Goal: Information Seeking & Learning: Learn about a topic

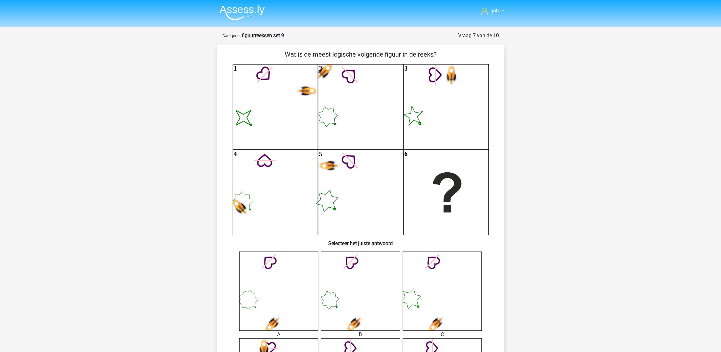
scroll to position [127, 0]
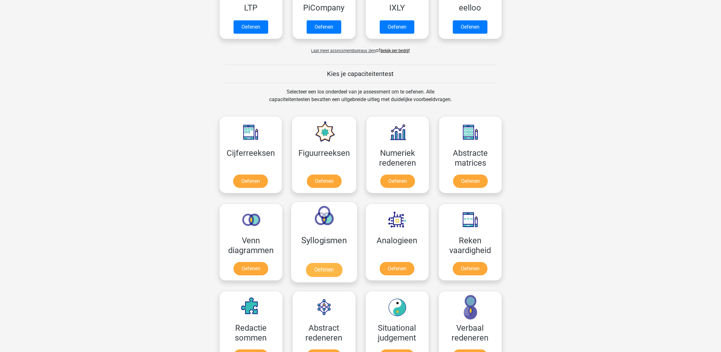
scroll to position [238, 0]
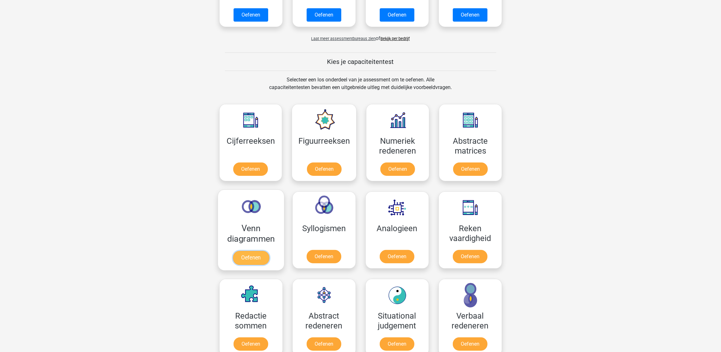
click at [269, 251] on link "Oefenen" at bounding box center [250, 258] width 36 height 14
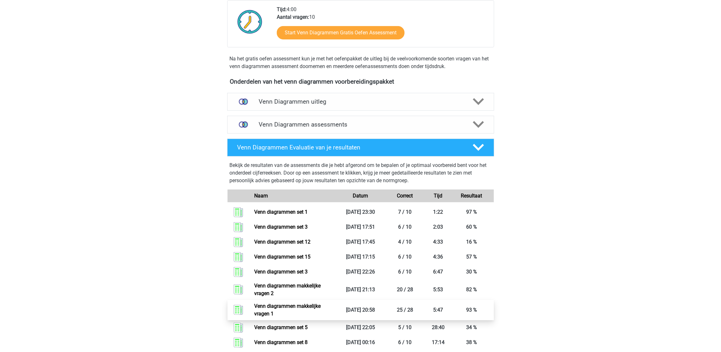
scroll to position [95, 0]
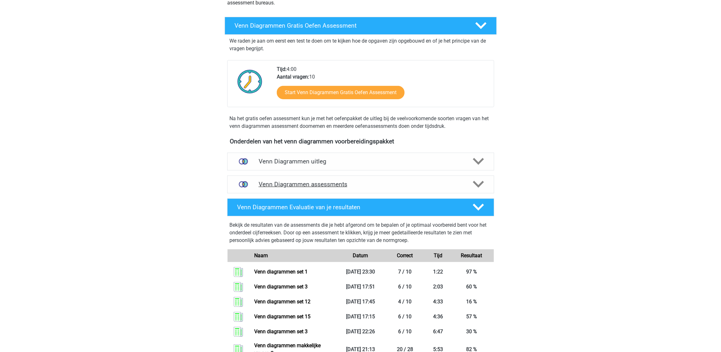
click at [290, 181] on h4 "Venn Diagrammen assessments" at bounding box center [360, 183] width 204 height 7
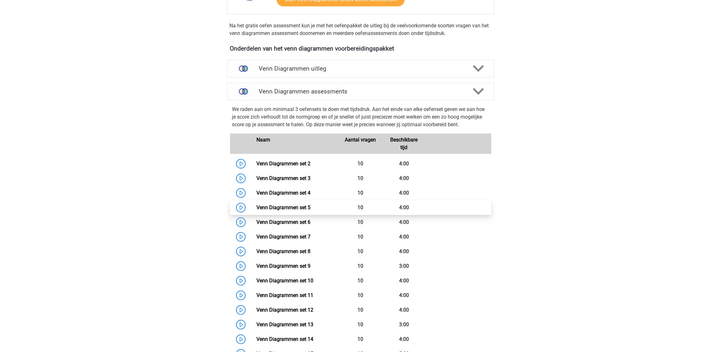
scroll to position [191, 0]
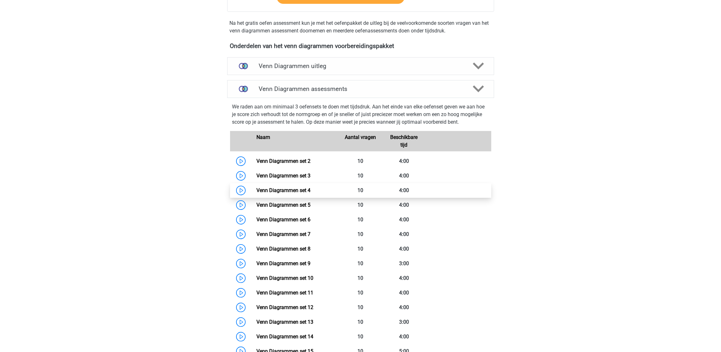
click at [310, 193] on link "Venn Diagrammen set 4" at bounding box center [283, 190] width 54 height 6
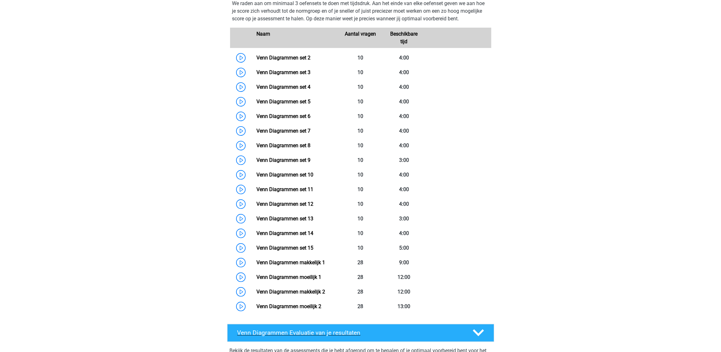
scroll to position [285, 0]
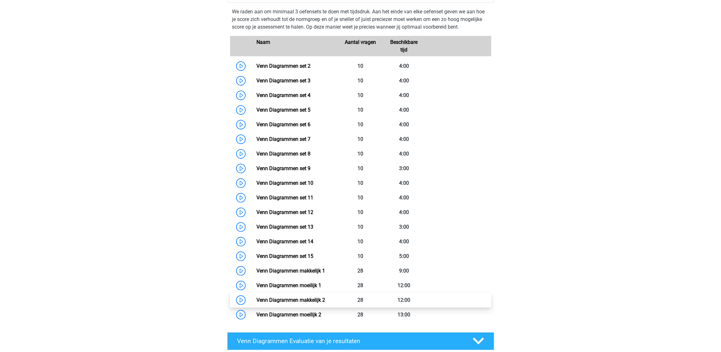
click at [325, 299] on link "Venn Diagrammen makkelijk 2" at bounding box center [290, 300] width 69 height 6
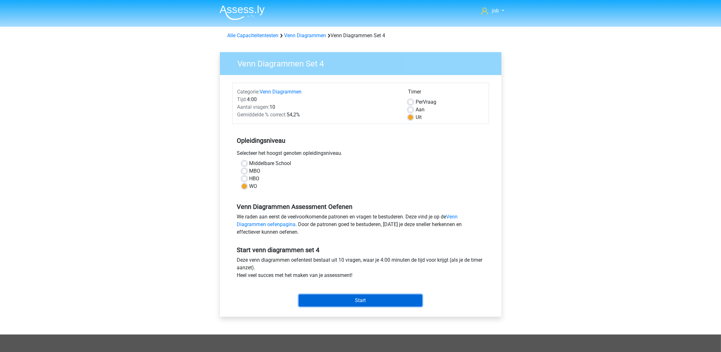
click at [351, 299] on input "Start" at bounding box center [360, 300] width 124 height 12
click at [334, 303] on input "Start" at bounding box center [360, 300] width 124 height 12
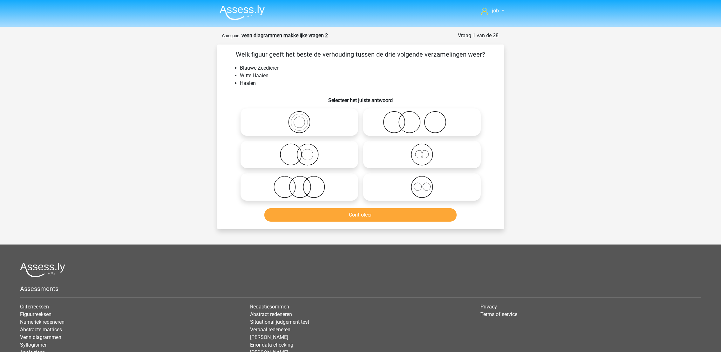
click at [317, 157] on icon at bounding box center [299, 154] width 112 height 22
click at [303, 151] on input "radio" at bounding box center [301, 149] width 4 height 4
radio input "true"
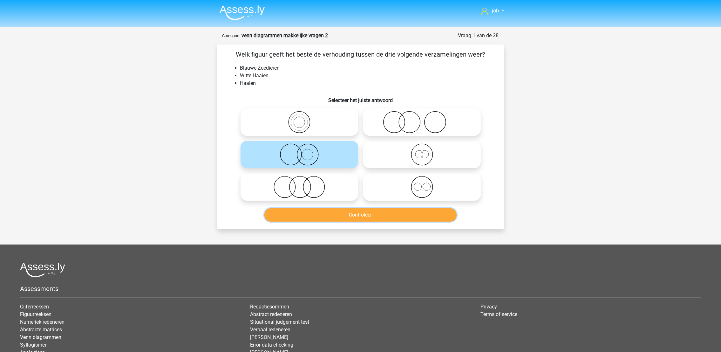
click at [336, 216] on button "Controleer" at bounding box center [360, 214] width 192 height 13
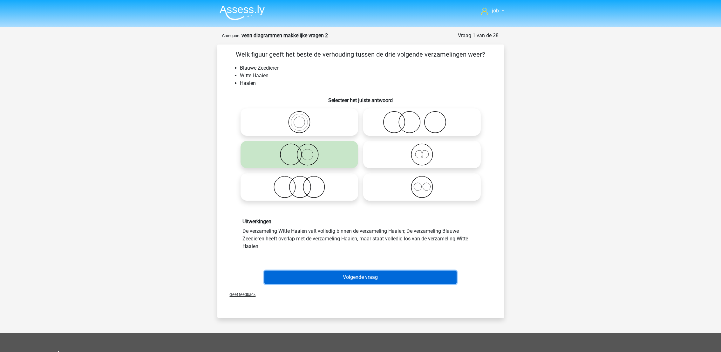
click at [347, 270] on button "Volgende vraag" at bounding box center [360, 276] width 192 height 13
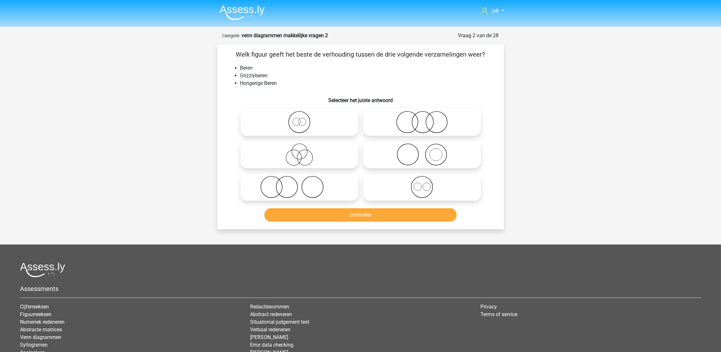
click at [329, 122] on icon at bounding box center [299, 122] width 112 height 22
click at [303, 119] on input "radio" at bounding box center [301, 117] width 4 height 4
radio input "true"
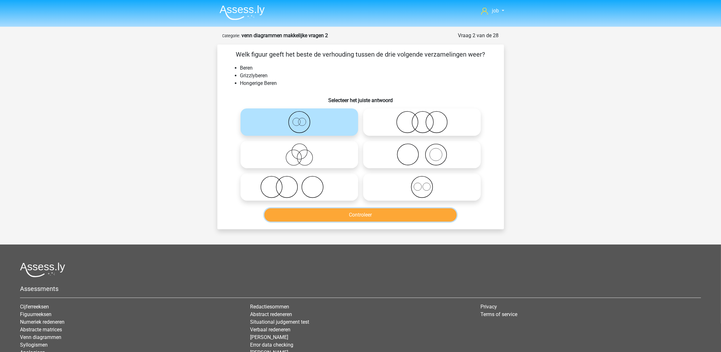
click at [354, 217] on button "Controleer" at bounding box center [360, 214] width 192 height 13
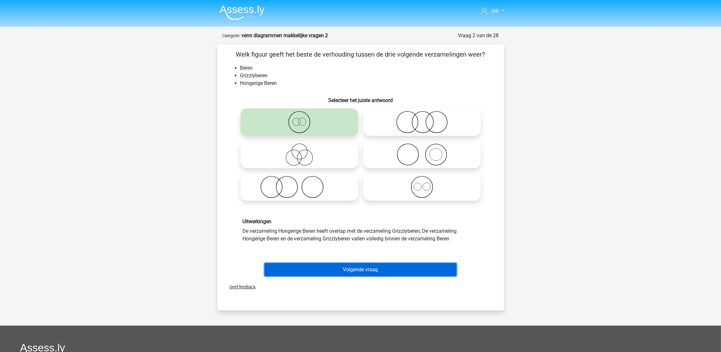
click at [378, 269] on button "Volgende vraag" at bounding box center [360, 269] width 192 height 13
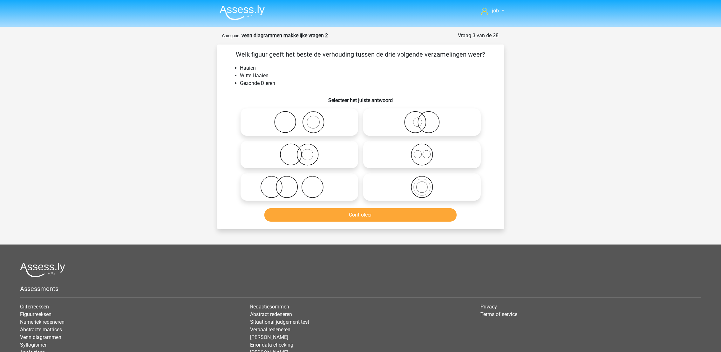
drag, startPoint x: 391, startPoint y: 129, endPoint x: 384, endPoint y: 170, distance: 41.9
click at [391, 130] on icon at bounding box center [421, 122] width 112 height 22
click at [422, 119] on input "radio" at bounding box center [424, 117] width 4 height 4
radio input "true"
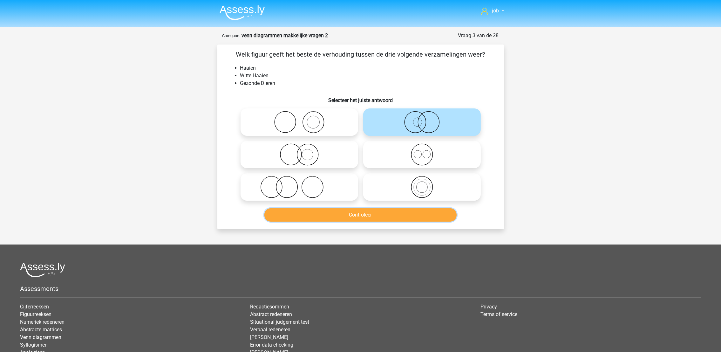
click at [382, 216] on button "Controleer" at bounding box center [360, 214] width 192 height 13
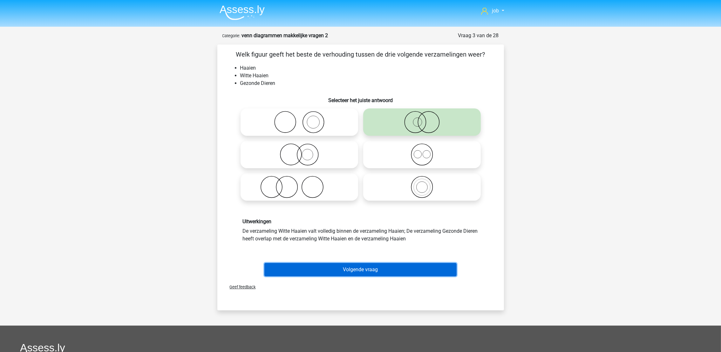
click at [376, 267] on button "Volgende vraag" at bounding box center [360, 269] width 192 height 13
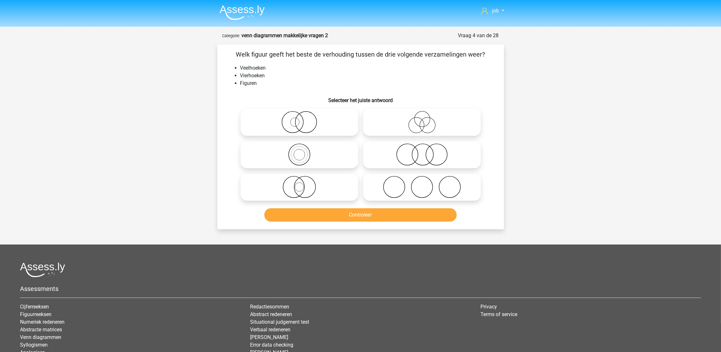
click at [395, 148] on icon at bounding box center [421, 154] width 112 height 22
click at [422, 148] on input "radio" at bounding box center [424, 149] width 4 height 4
radio input "true"
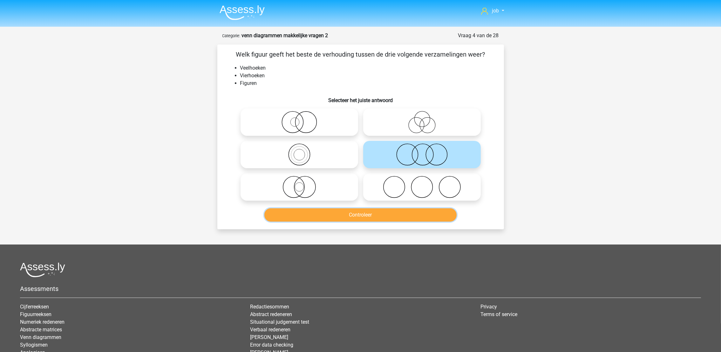
click at [384, 209] on button "Controleer" at bounding box center [360, 214] width 192 height 13
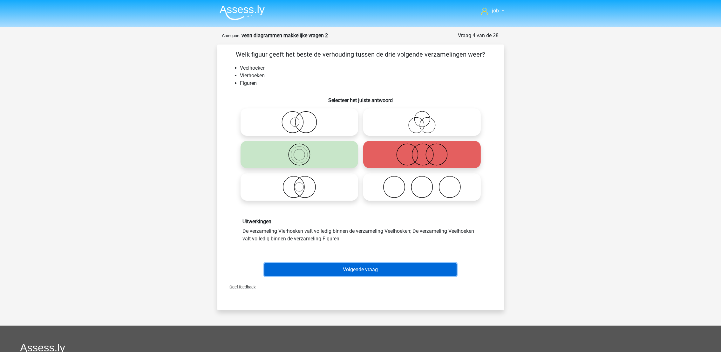
click at [358, 267] on button "Volgende vraag" at bounding box center [360, 269] width 192 height 13
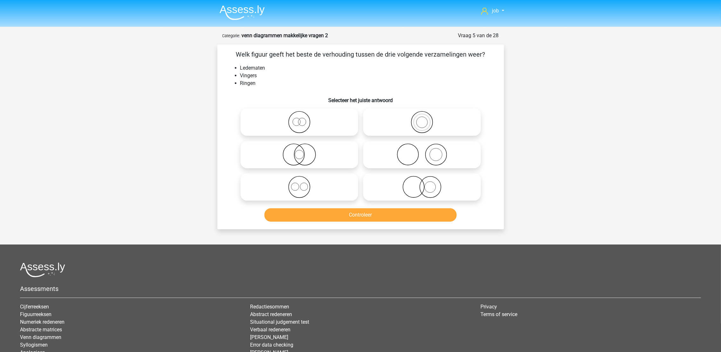
click at [380, 152] on icon at bounding box center [421, 154] width 112 height 22
click at [422, 151] on input "radio" at bounding box center [424, 149] width 4 height 4
radio input "true"
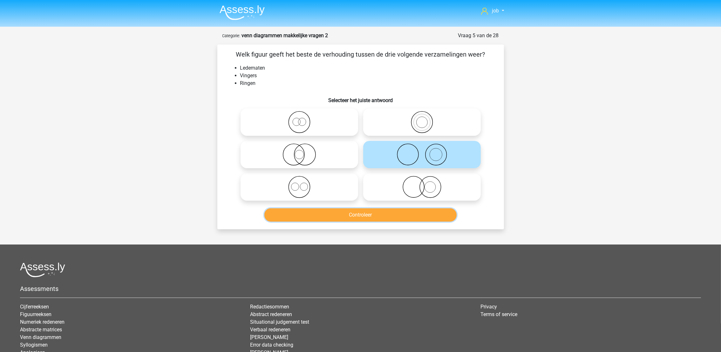
click at [361, 215] on button "Controleer" at bounding box center [360, 214] width 192 height 13
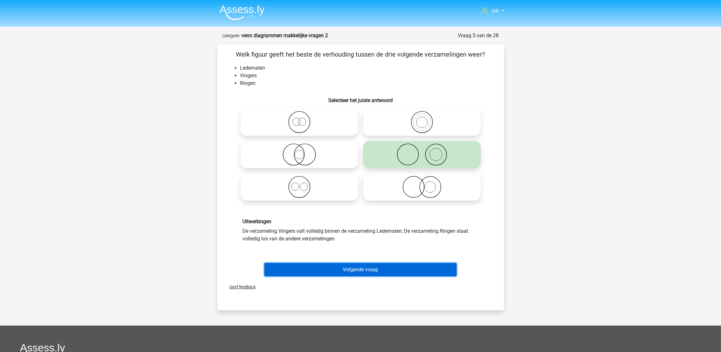
click at [371, 265] on button "Volgende vraag" at bounding box center [360, 269] width 192 height 13
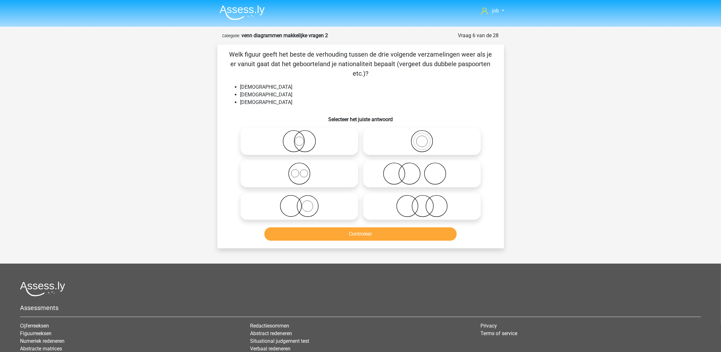
click at [379, 199] on icon at bounding box center [421, 206] width 112 height 22
click at [422, 199] on input "radio" at bounding box center [424, 200] width 4 height 4
radio input "true"
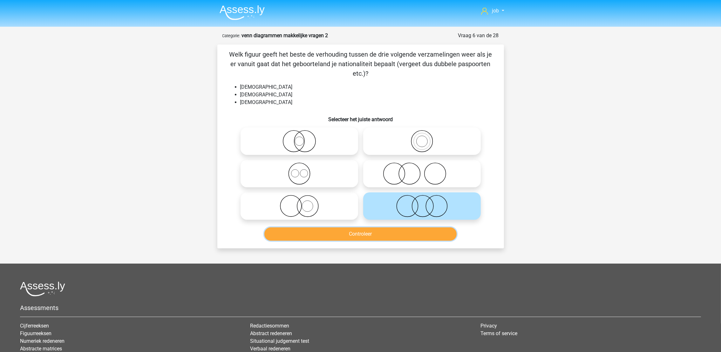
click at [378, 235] on button "Controleer" at bounding box center [360, 233] width 192 height 13
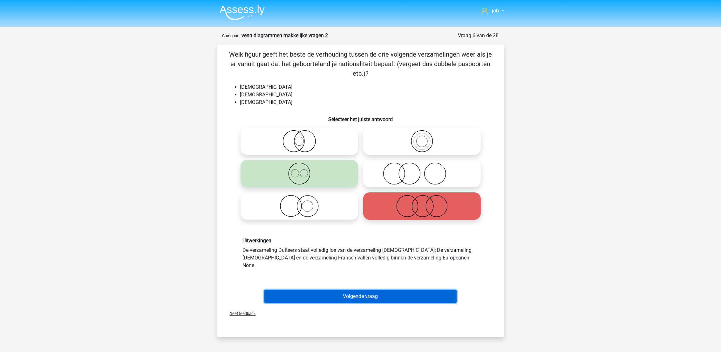
click at [379, 289] on button "Volgende vraag" at bounding box center [360, 295] width 192 height 13
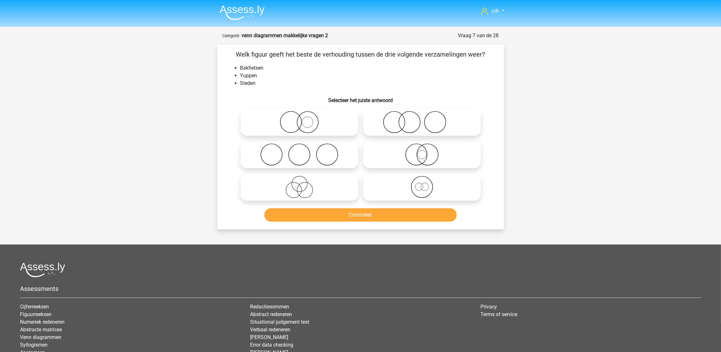
click at [324, 153] on icon at bounding box center [299, 154] width 112 height 22
click at [303, 151] on input "radio" at bounding box center [301, 149] width 4 height 4
radio input "true"
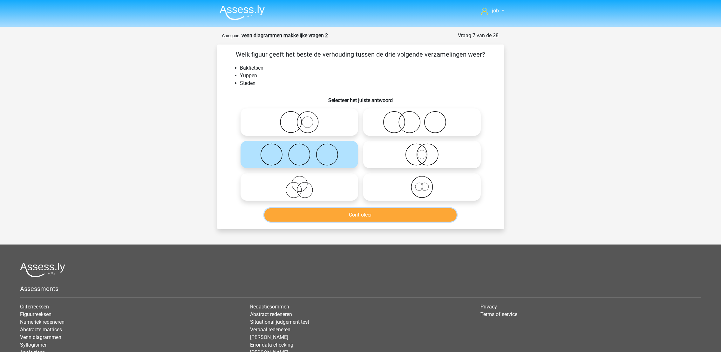
click at [342, 211] on button "Controleer" at bounding box center [360, 214] width 192 height 13
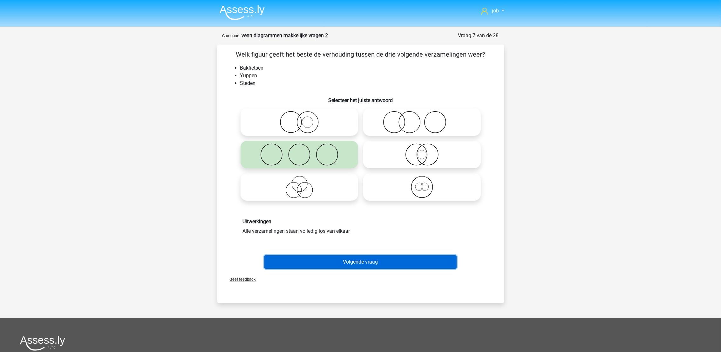
click at [359, 263] on button "Volgende vraag" at bounding box center [360, 261] width 192 height 13
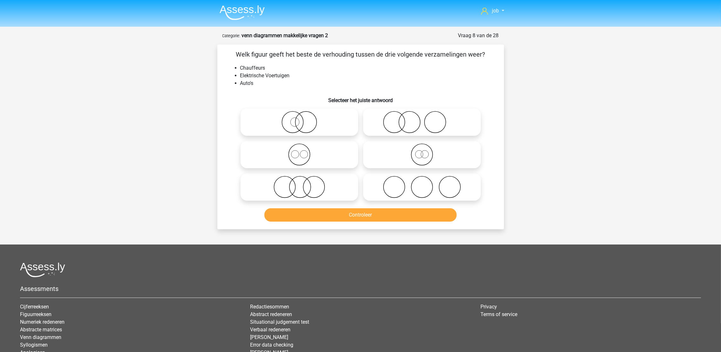
click at [358, 119] on div at bounding box center [298, 121] width 117 height 27
click at [398, 122] on icon at bounding box center [421, 122] width 112 height 22
click at [422, 119] on input "radio" at bounding box center [424, 117] width 4 height 4
radio input "true"
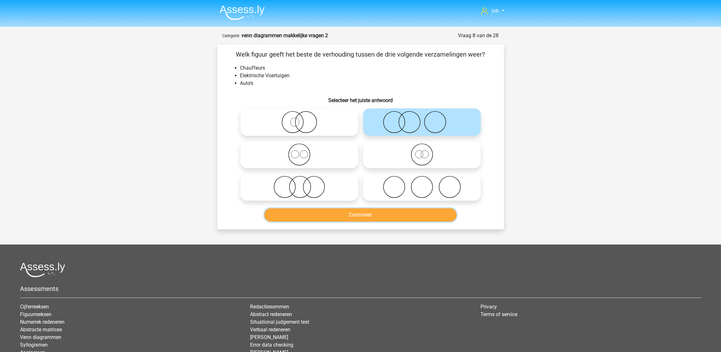
click at [367, 213] on button "Controleer" at bounding box center [360, 214] width 192 height 13
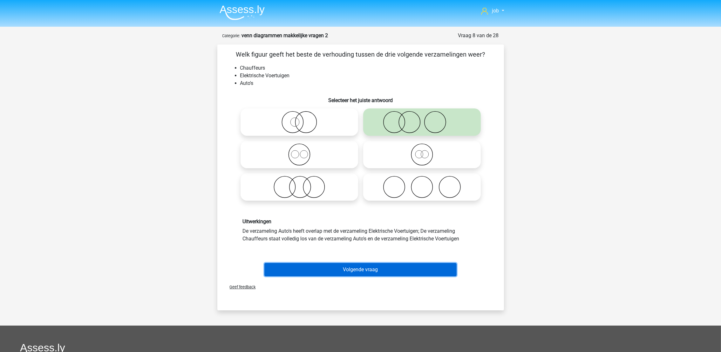
click at [373, 272] on button "Volgende vraag" at bounding box center [360, 269] width 192 height 13
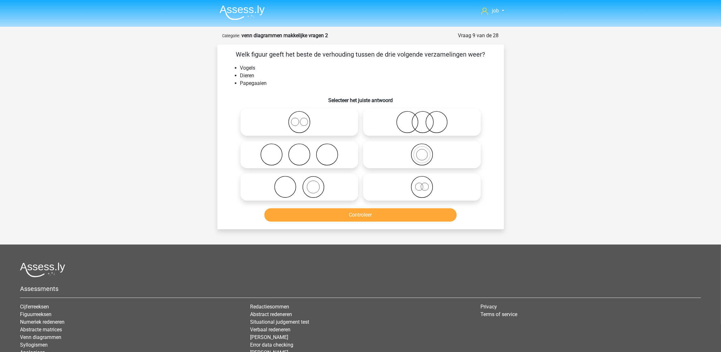
click at [399, 154] on icon at bounding box center [421, 154] width 112 height 22
click at [422, 151] on input "radio" at bounding box center [424, 149] width 4 height 4
radio input "true"
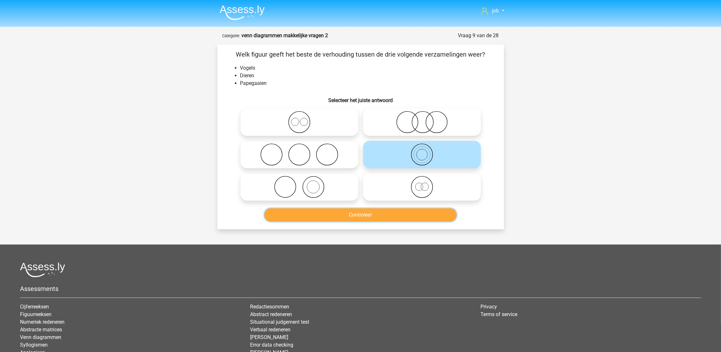
click at [388, 215] on button "Controleer" at bounding box center [360, 214] width 192 height 13
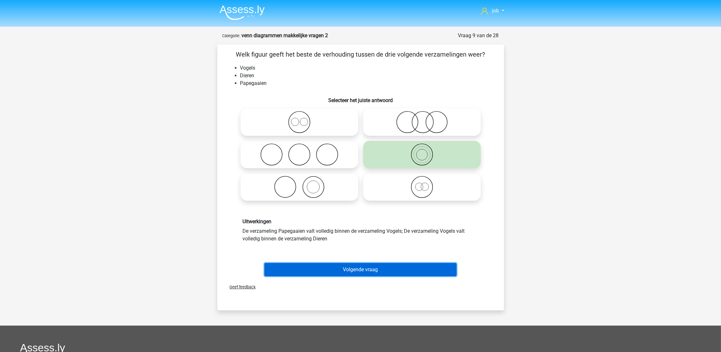
click at [373, 265] on button "Volgende vraag" at bounding box center [360, 269] width 192 height 13
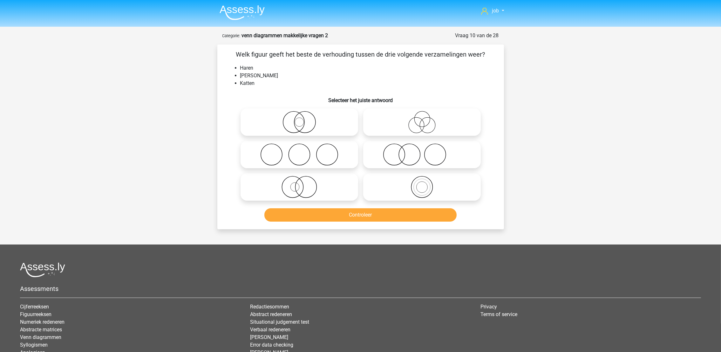
click at [383, 151] on icon at bounding box center [421, 154] width 112 height 22
click at [422, 151] on input "radio" at bounding box center [424, 149] width 4 height 4
radio input "true"
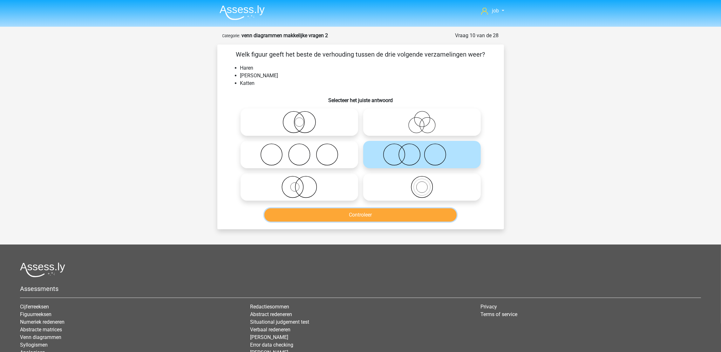
click at [378, 214] on button "Controleer" at bounding box center [360, 214] width 192 height 13
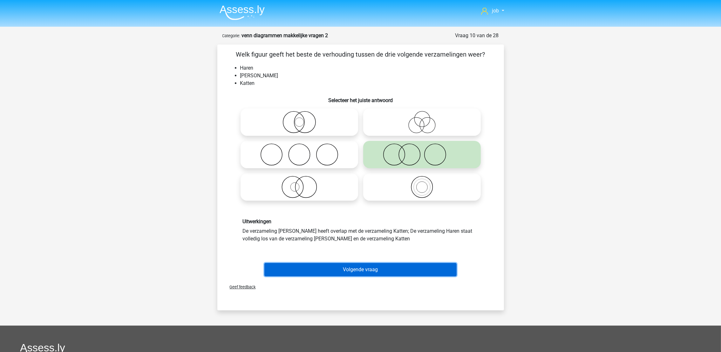
click at [371, 269] on button "Volgende vraag" at bounding box center [360, 269] width 192 height 13
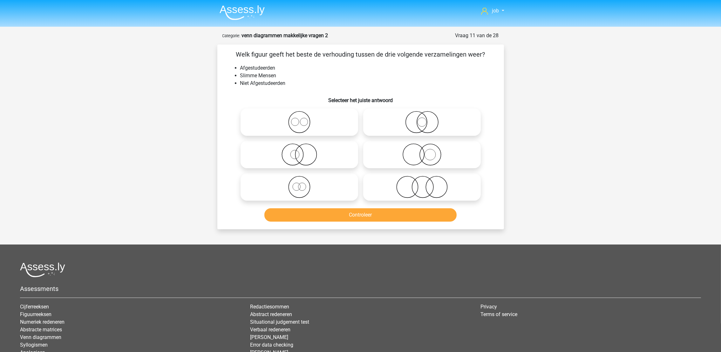
click at [372, 190] on icon at bounding box center [421, 187] width 112 height 22
click at [422, 184] on input "radio" at bounding box center [424, 181] width 4 height 4
radio input "true"
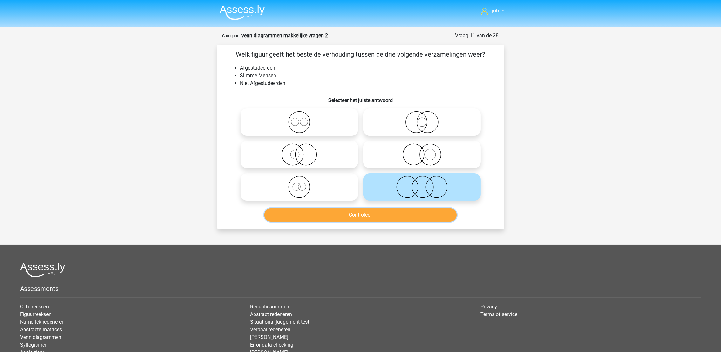
click at [372, 216] on button "Controleer" at bounding box center [360, 214] width 192 height 13
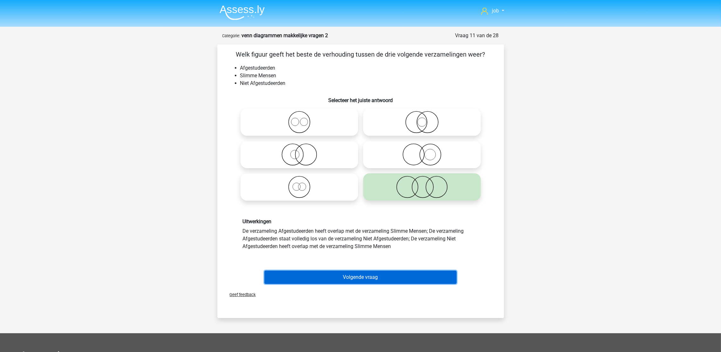
click at [371, 276] on button "Volgende vraag" at bounding box center [360, 276] width 192 height 13
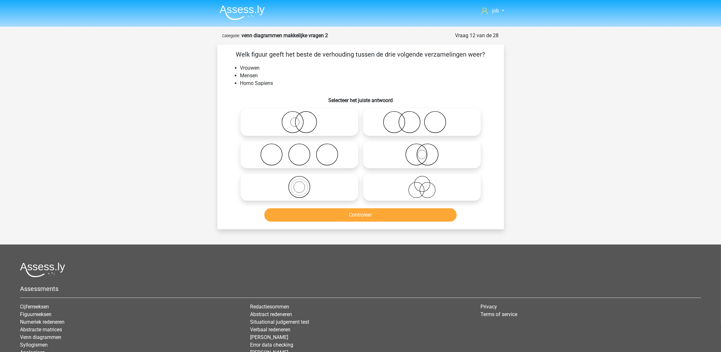
click at [318, 190] on icon at bounding box center [299, 187] width 112 height 22
click at [303, 184] on input "radio" at bounding box center [301, 181] width 4 height 4
radio input "true"
click at [319, 152] on icon at bounding box center [299, 154] width 112 height 22
click at [303, 151] on input "radio" at bounding box center [301, 149] width 4 height 4
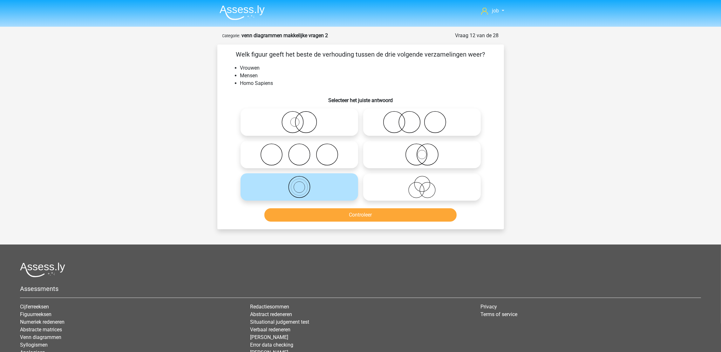
radio input "true"
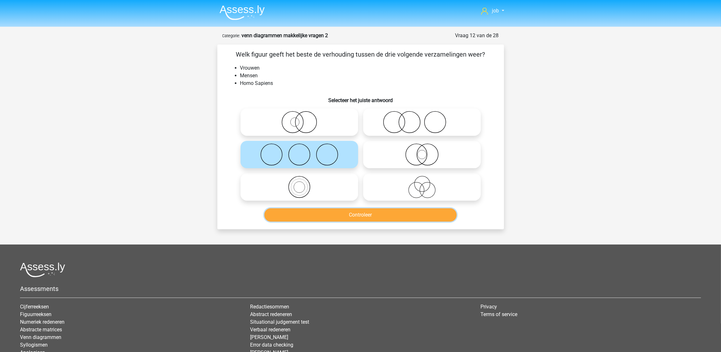
click at [342, 210] on button "Controleer" at bounding box center [360, 214] width 192 height 13
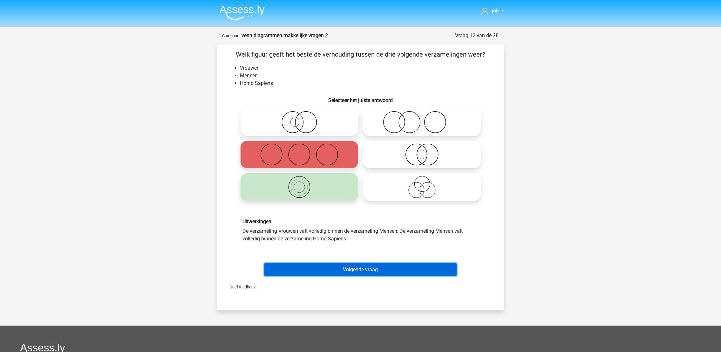
click at [352, 263] on button "Volgende vraag" at bounding box center [360, 269] width 192 height 13
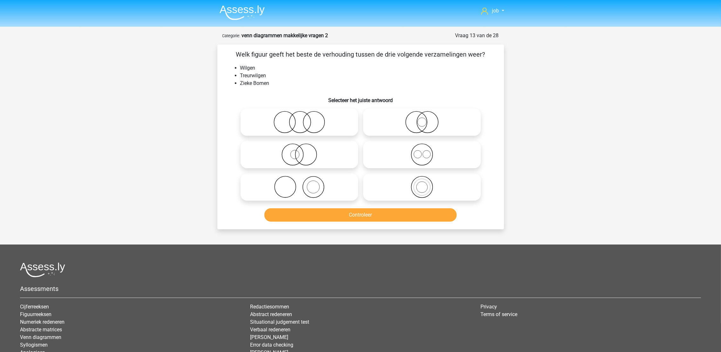
click at [382, 186] on icon at bounding box center [421, 187] width 112 height 22
click at [422, 184] on input "radio" at bounding box center [424, 181] width 4 height 4
radio input "true"
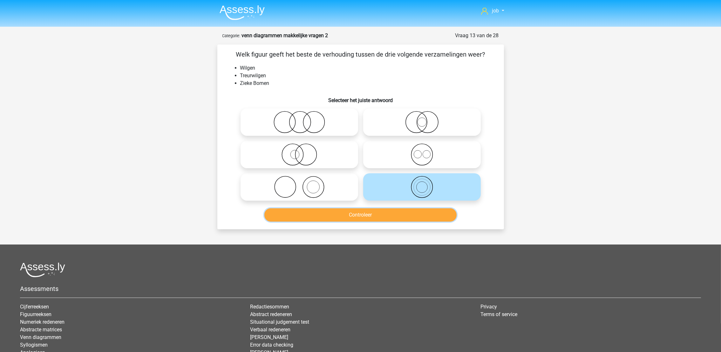
click at [379, 213] on button "Controleer" at bounding box center [360, 214] width 192 height 13
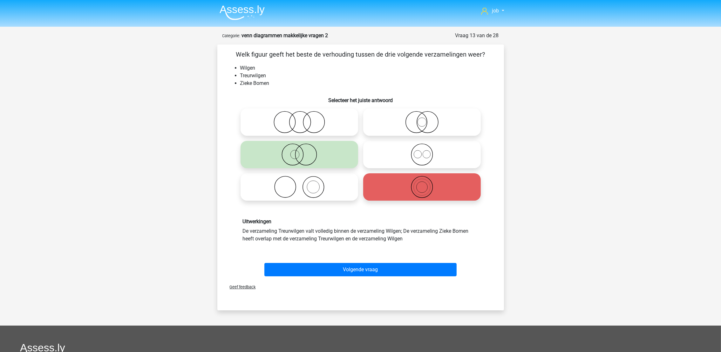
click at [369, 261] on div "Volgende vraag" at bounding box center [360, 268] width 266 height 21
click at [387, 278] on div "Volgende vraag" at bounding box center [360, 271] width 245 height 16
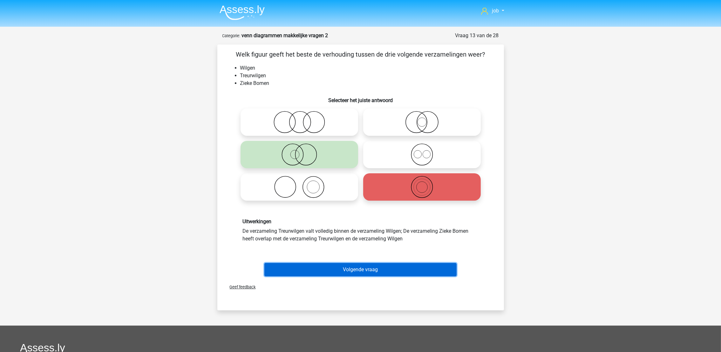
click at [386, 271] on button "Volgende vraag" at bounding box center [360, 269] width 192 height 13
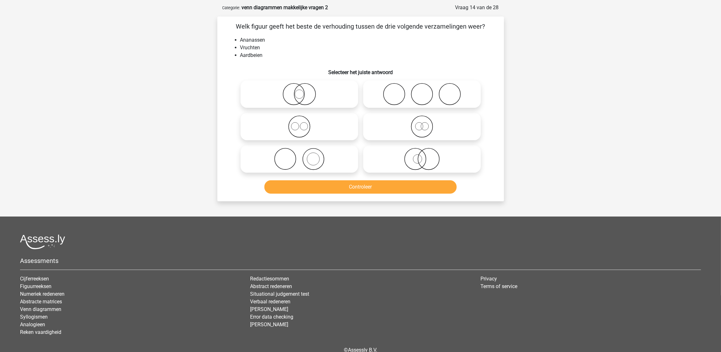
scroll to position [31, 0]
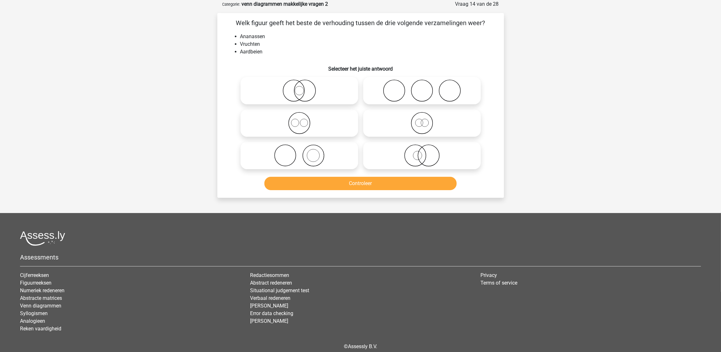
click at [341, 127] on icon at bounding box center [299, 123] width 112 height 22
click at [303, 120] on input "radio" at bounding box center [301, 118] width 4 height 4
radio input "true"
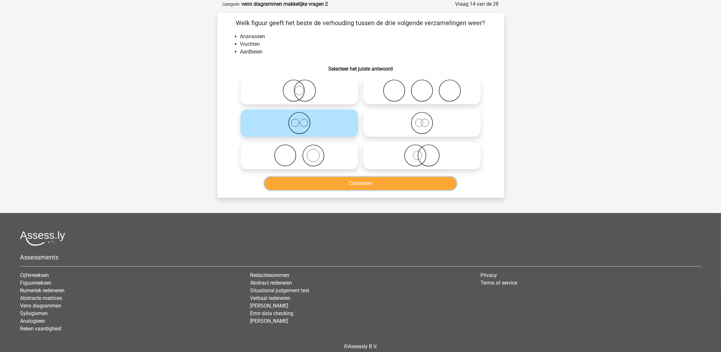
click at [358, 188] on button "Controleer" at bounding box center [360, 183] width 192 height 13
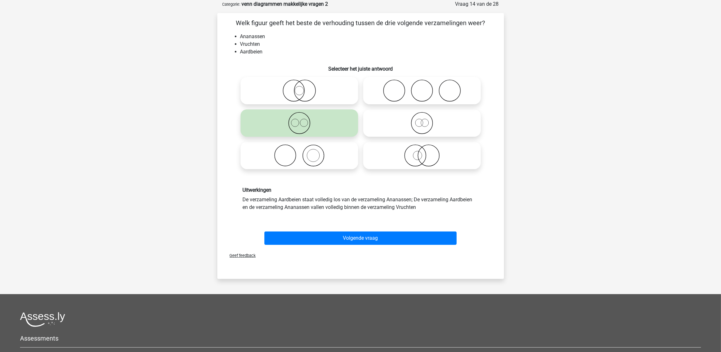
click at [362, 221] on div "Uitwerkingen De verzameling Aardbeien staat volledig los van de verzameling Ana…" at bounding box center [360, 198] width 266 height 54
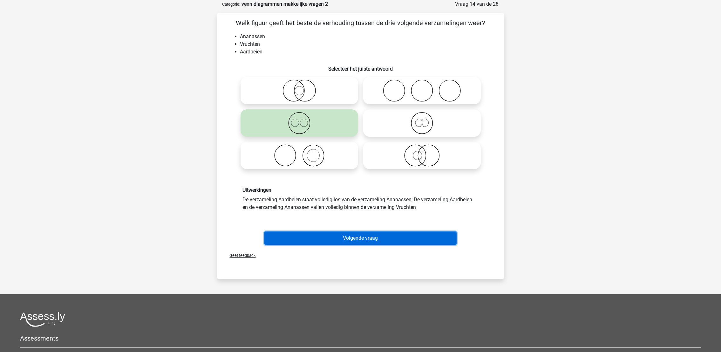
click at [363, 234] on button "Volgende vraag" at bounding box center [360, 237] width 192 height 13
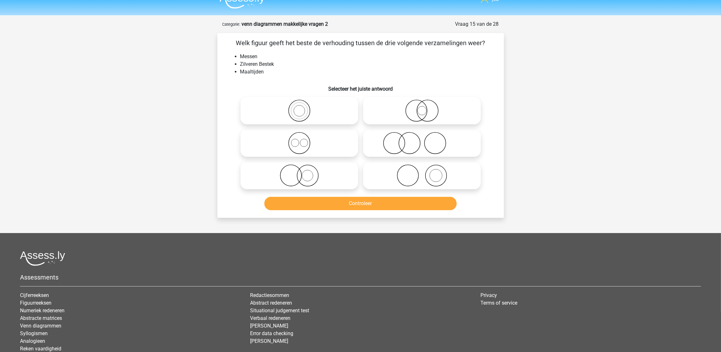
scroll to position [0, 0]
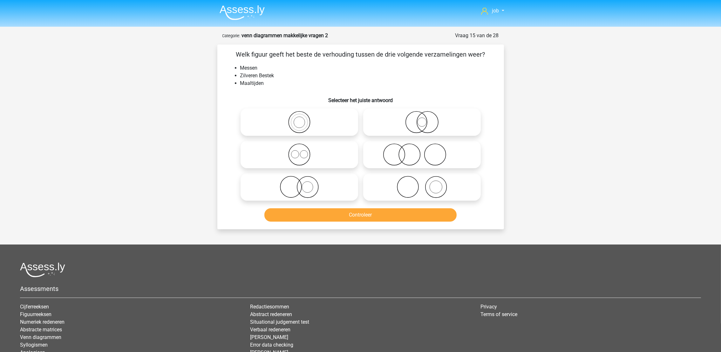
drag, startPoint x: 365, startPoint y: 156, endPoint x: 365, endPoint y: 166, distance: 10.2
click at [365, 157] on icon at bounding box center [421, 154] width 112 height 22
click at [422, 151] on input "radio" at bounding box center [424, 149] width 4 height 4
radio input "true"
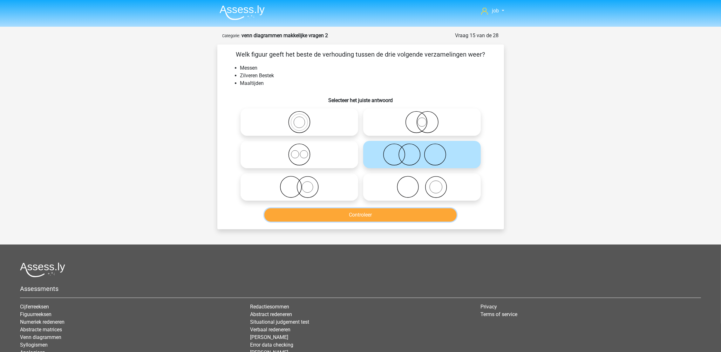
click at [360, 210] on button "Controleer" at bounding box center [360, 214] width 192 height 13
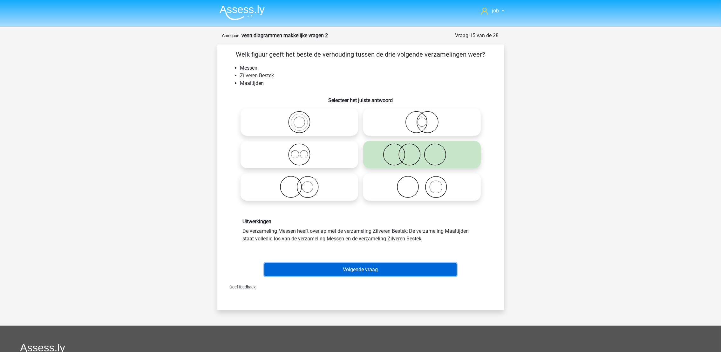
click at [383, 267] on button "Volgende vraag" at bounding box center [360, 269] width 192 height 13
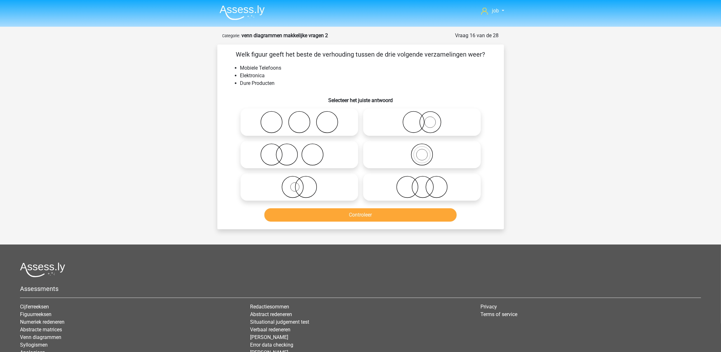
click at [351, 190] on icon at bounding box center [299, 187] width 112 height 22
click at [303, 184] on input "radio" at bounding box center [301, 181] width 4 height 4
radio input "true"
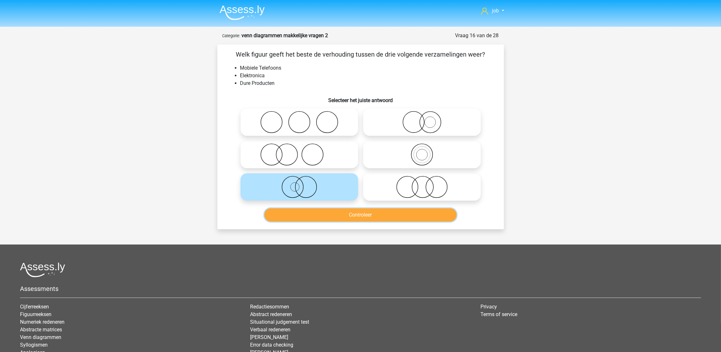
click at [360, 219] on button "Controleer" at bounding box center [360, 214] width 192 height 13
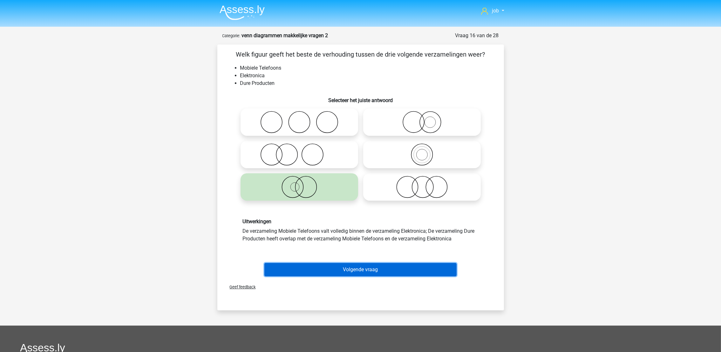
click at [371, 272] on button "Volgende vraag" at bounding box center [360, 269] width 192 height 13
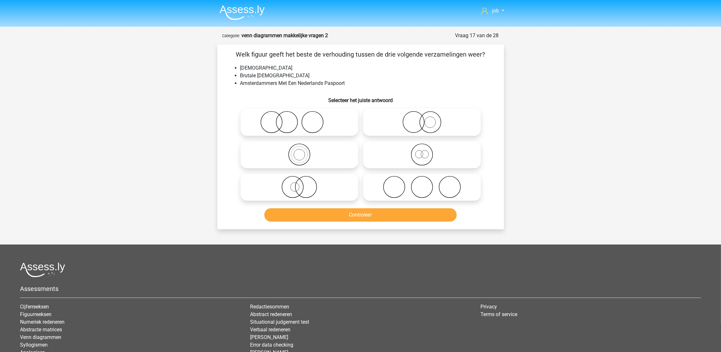
click at [343, 149] on icon at bounding box center [299, 154] width 112 height 22
click at [303, 149] on input "radio" at bounding box center [301, 149] width 4 height 4
radio input "true"
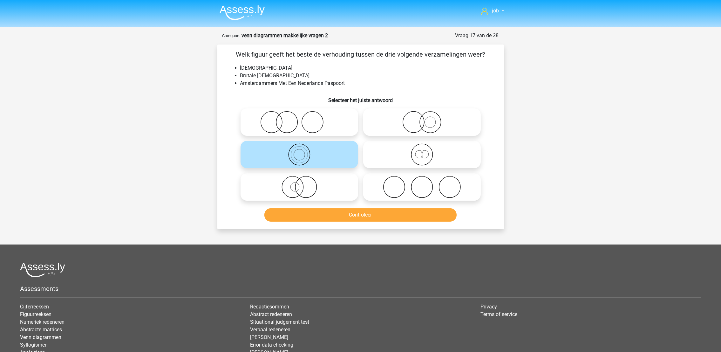
click at [386, 154] on icon at bounding box center [421, 154] width 112 height 22
click at [422, 151] on input "radio" at bounding box center [424, 149] width 4 height 4
radio input "true"
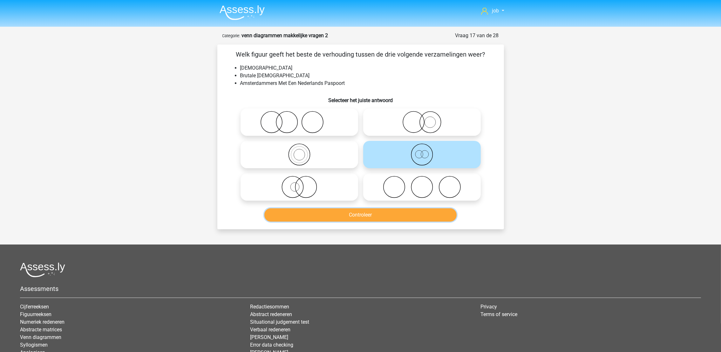
click at [369, 210] on button "Controleer" at bounding box center [360, 214] width 192 height 13
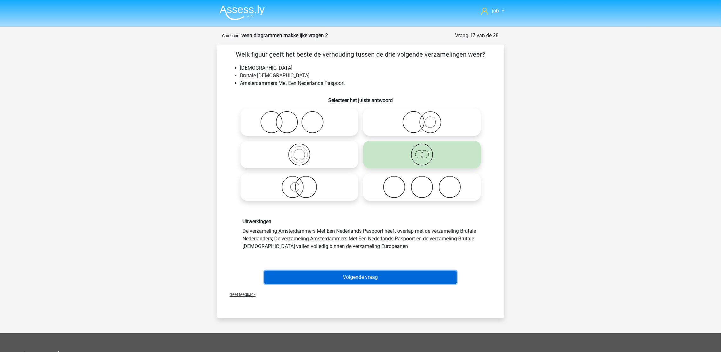
click at [368, 274] on button "Volgende vraag" at bounding box center [360, 276] width 192 height 13
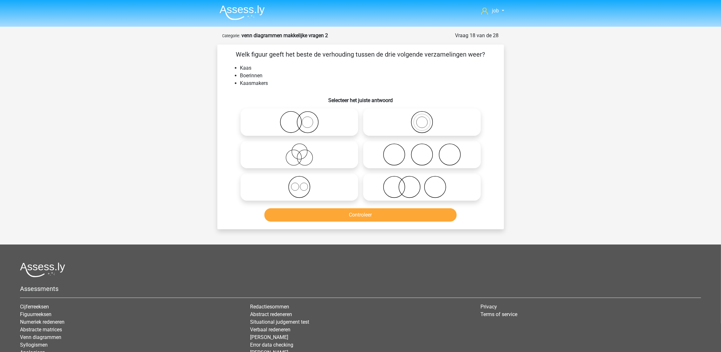
click at [411, 158] on icon at bounding box center [421, 154] width 112 height 22
click at [422, 151] on input "radio" at bounding box center [424, 149] width 4 height 4
radio input "true"
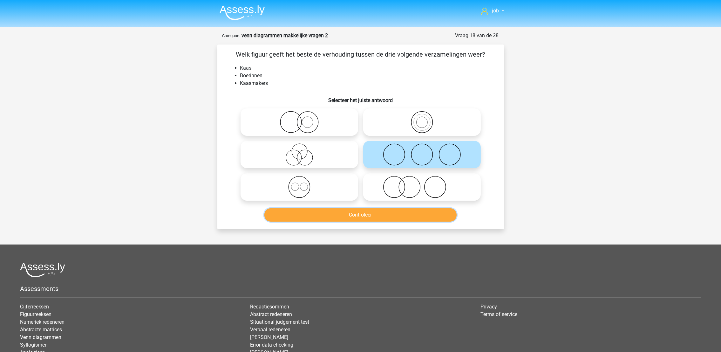
click at [408, 218] on button "Controleer" at bounding box center [360, 214] width 192 height 13
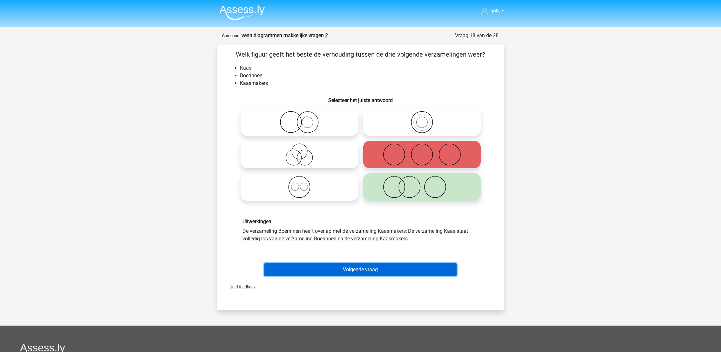
click at [394, 265] on button "Volgende vraag" at bounding box center [360, 269] width 192 height 13
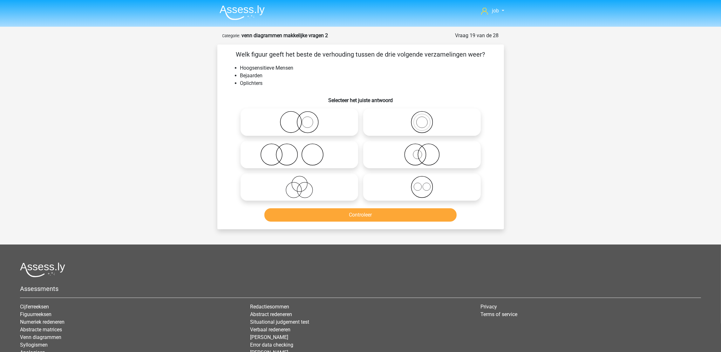
click at [338, 183] on icon at bounding box center [299, 187] width 112 height 22
click at [303, 183] on input "radio" at bounding box center [301, 181] width 4 height 4
radio input "true"
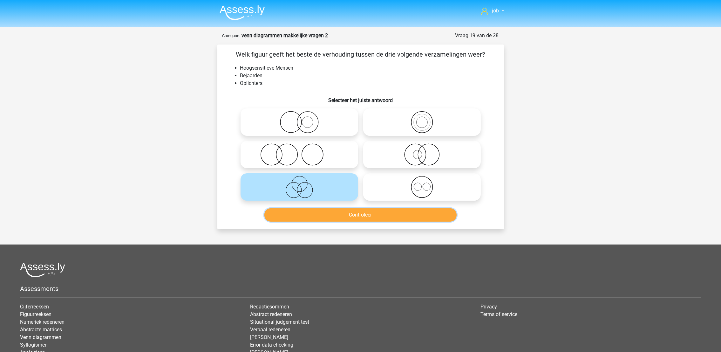
click at [338, 212] on button "Controleer" at bounding box center [360, 214] width 192 height 13
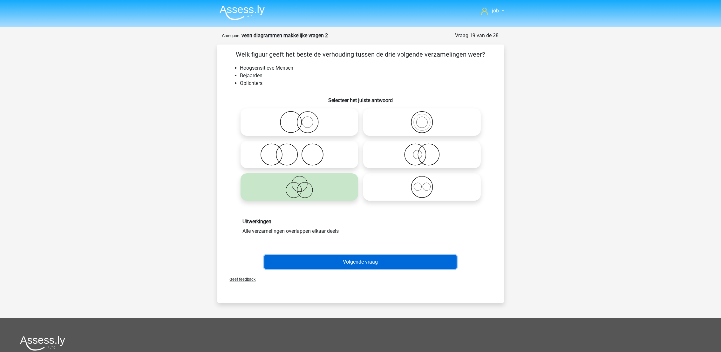
click at [336, 261] on button "Volgende vraag" at bounding box center [360, 261] width 192 height 13
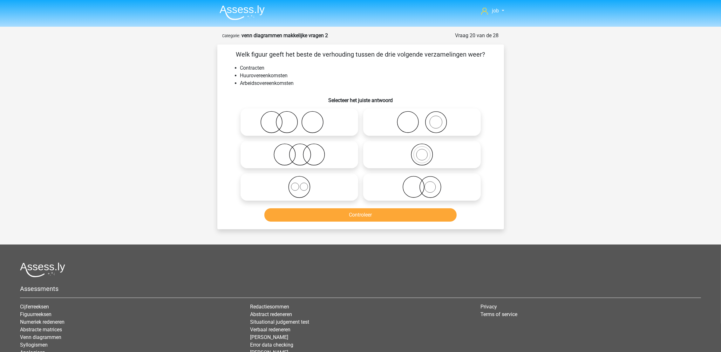
click at [350, 187] on icon at bounding box center [299, 187] width 112 height 22
click at [303, 184] on input "radio" at bounding box center [301, 181] width 4 height 4
radio input "true"
click at [360, 221] on div "Controleer" at bounding box center [360, 216] width 245 height 16
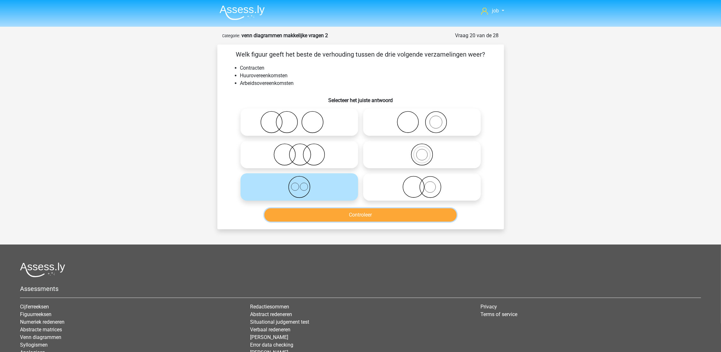
click at [365, 211] on button "Controleer" at bounding box center [360, 214] width 192 height 13
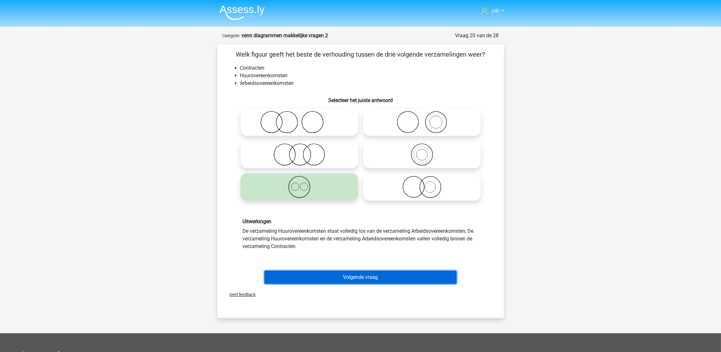
click at [352, 272] on button "Volgende vraag" at bounding box center [360, 276] width 192 height 13
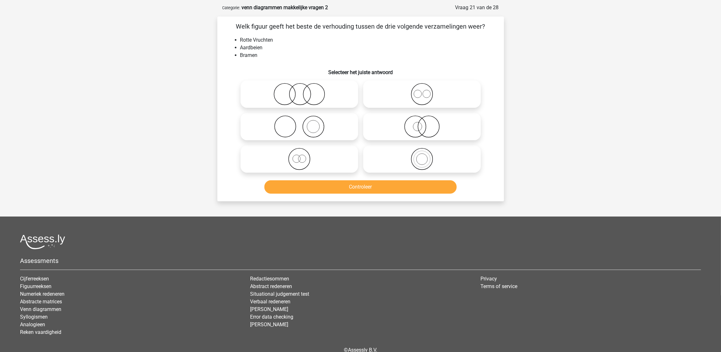
scroll to position [31, 0]
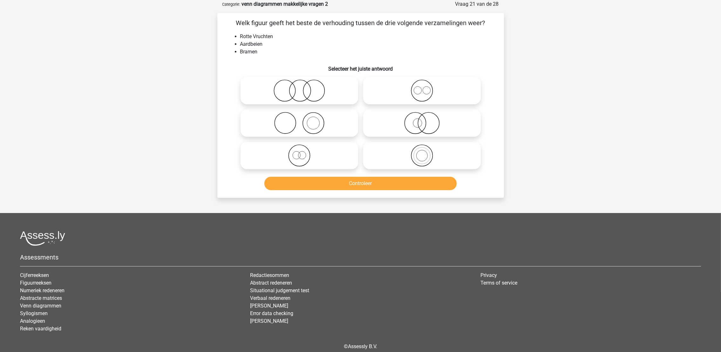
click at [292, 95] on icon at bounding box center [299, 90] width 112 height 22
click at [299, 87] on input "radio" at bounding box center [301, 85] width 4 height 4
radio input "true"
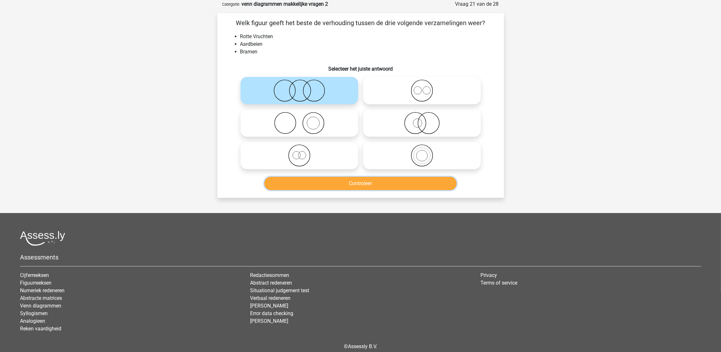
click at [343, 184] on button "Controleer" at bounding box center [360, 183] width 192 height 13
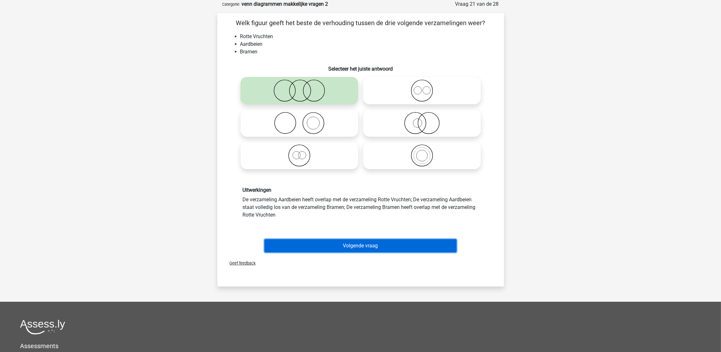
click at [344, 247] on button "Volgende vraag" at bounding box center [360, 245] width 192 height 13
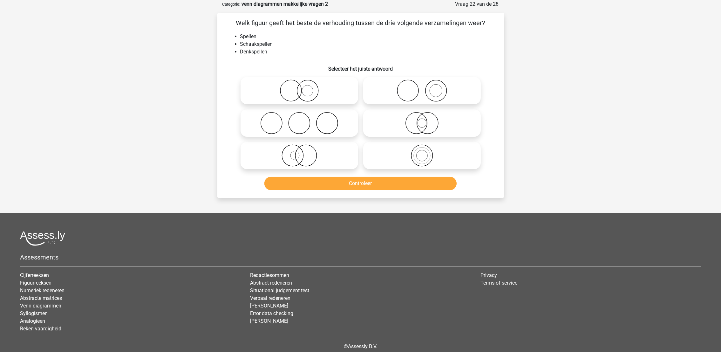
scroll to position [0, 0]
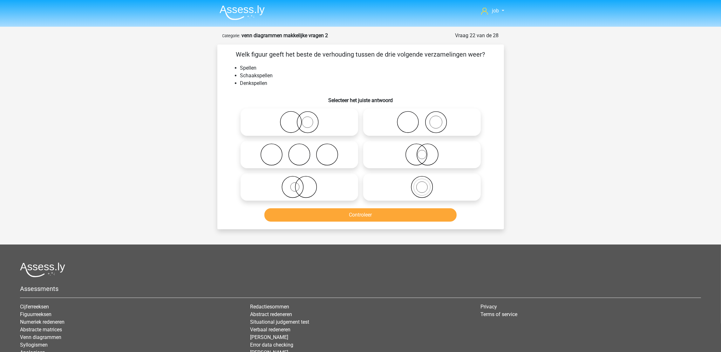
click at [427, 175] on label at bounding box center [421, 186] width 117 height 27
click at [426, 179] on input "radio" at bounding box center [424, 181] width 4 height 4
radio input "true"
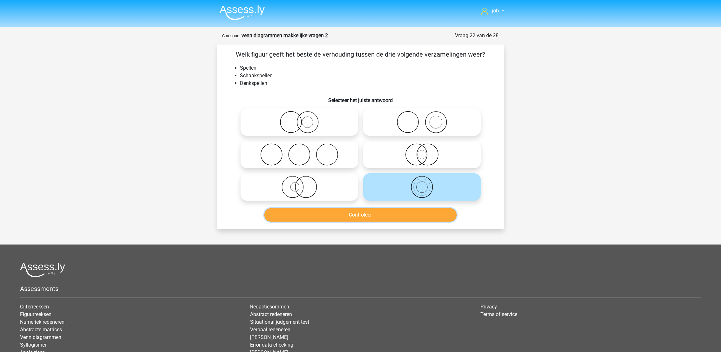
click at [420, 212] on button "Controleer" at bounding box center [360, 214] width 192 height 13
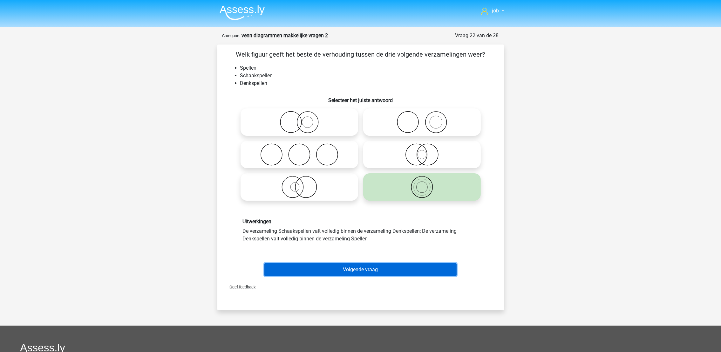
click at [404, 263] on button "Volgende vraag" at bounding box center [360, 269] width 192 height 13
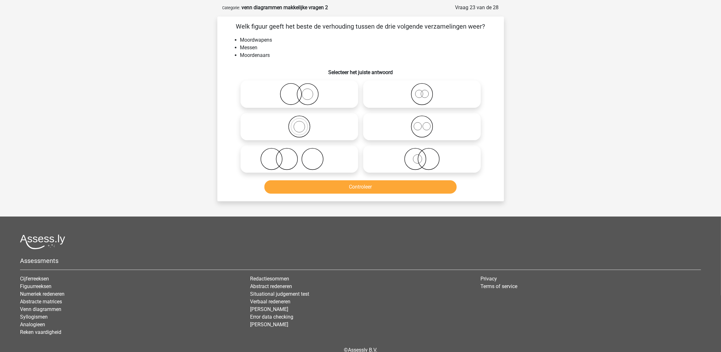
scroll to position [31, 0]
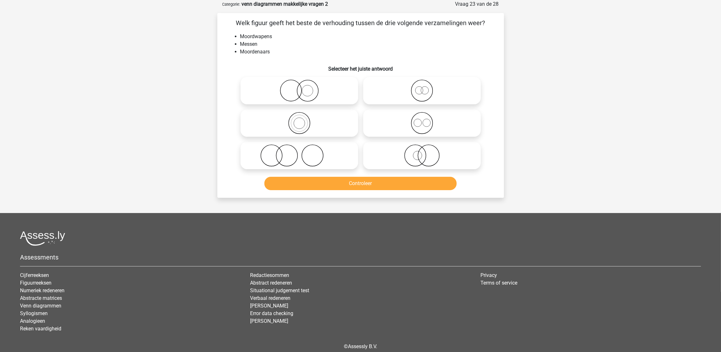
click at [337, 148] on icon at bounding box center [299, 155] width 112 height 22
click at [303, 148] on input "radio" at bounding box center [301, 150] width 4 height 4
radio input "true"
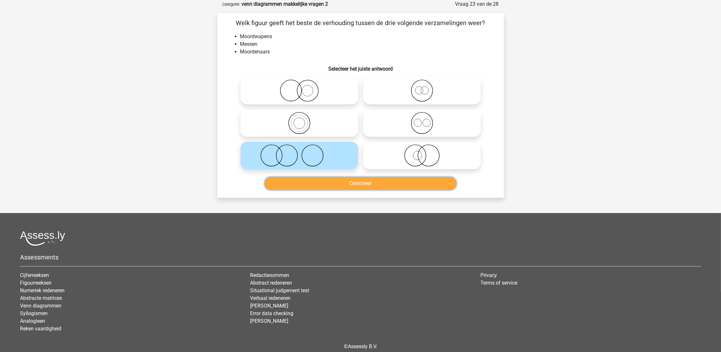
click at [355, 186] on button "Controleer" at bounding box center [360, 183] width 192 height 13
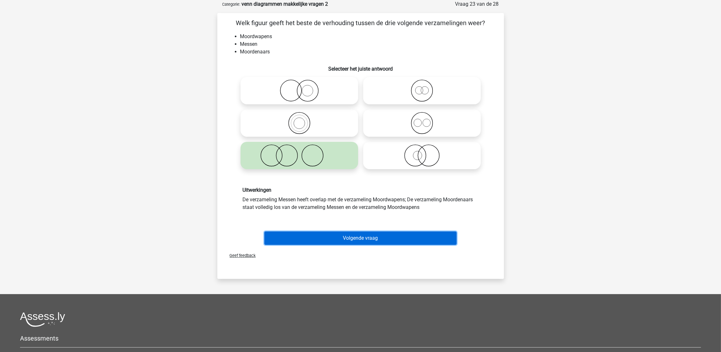
click at [363, 243] on button "Volgende vraag" at bounding box center [360, 237] width 192 height 13
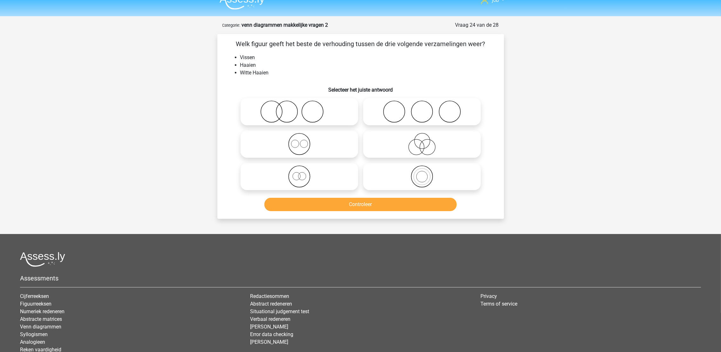
scroll to position [0, 0]
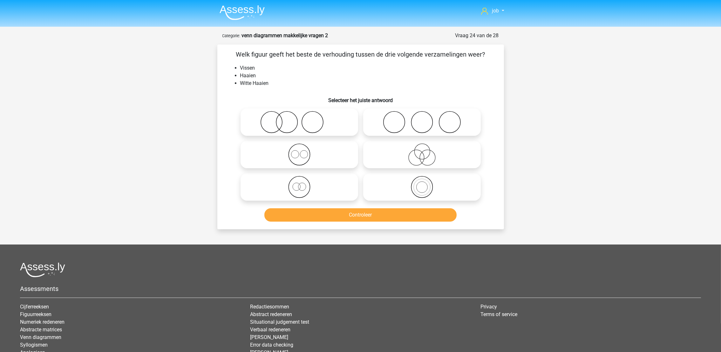
click at [369, 187] on icon at bounding box center [421, 187] width 112 height 22
click at [422, 184] on input "radio" at bounding box center [424, 181] width 4 height 4
radio input "true"
click at [372, 206] on div "Controleer" at bounding box center [360, 213] width 266 height 21
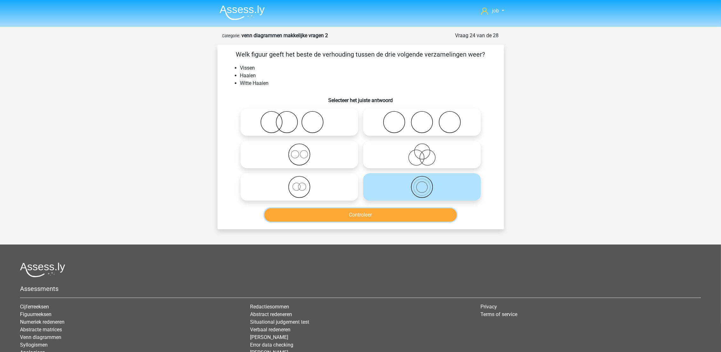
click at [372, 217] on button "Controleer" at bounding box center [360, 214] width 192 height 13
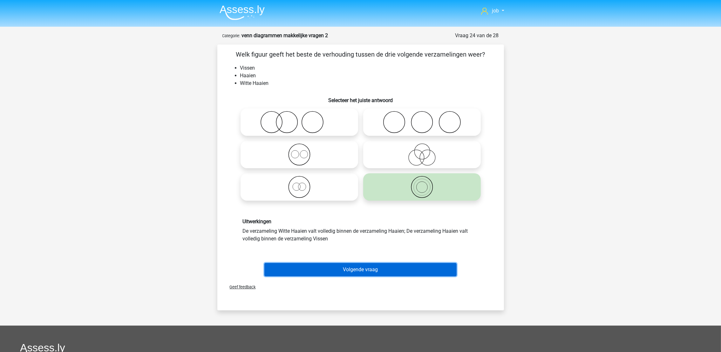
click at [376, 269] on button "Volgende vraag" at bounding box center [360, 269] width 192 height 13
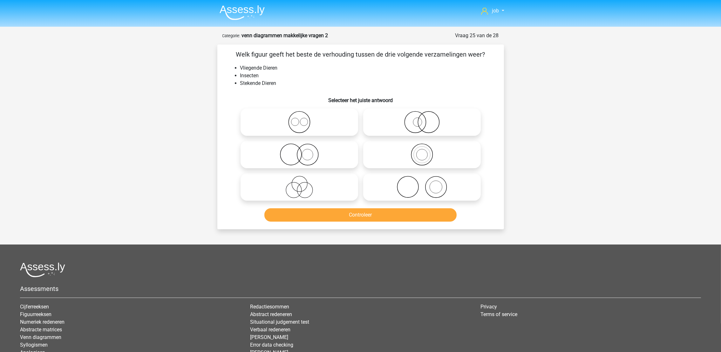
click at [339, 189] on icon at bounding box center [299, 187] width 112 height 22
click at [303, 184] on input "radio" at bounding box center [301, 181] width 4 height 4
radio input "true"
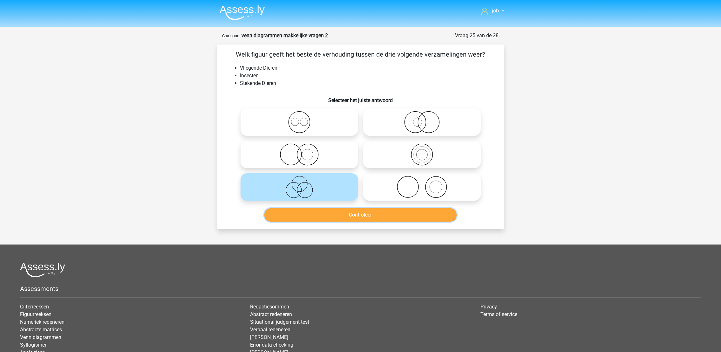
click at [353, 211] on button "Controleer" at bounding box center [360, 214] width 192 height 13
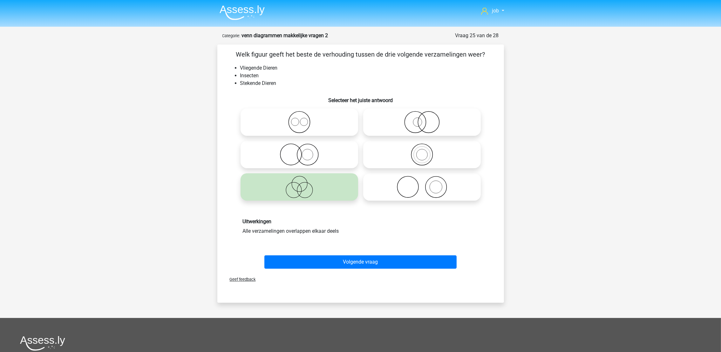
click at [359, 253] on div "Volgende vraag" at bounding box center [360, 260] width 266 height 21
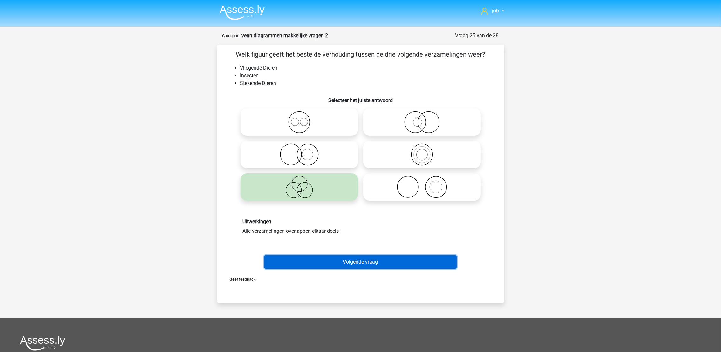
click at [361, 261] on button "Volgende vraag" at bounding box center [360, 261] width 192 height 13
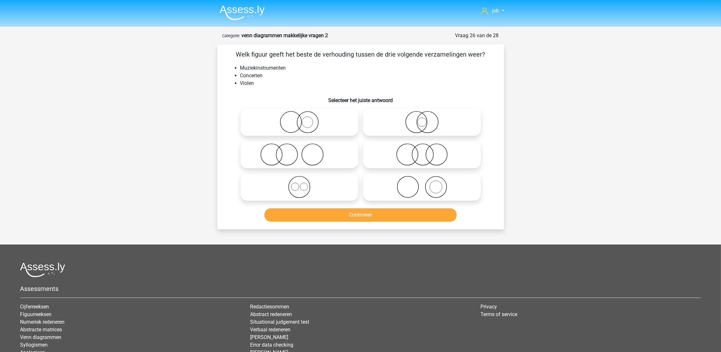
click at [381, 187] on icon at bounding box center [421, 187] width 112 height 22
click at [422, 184] on input "radio" at bounding box center [424, 181] width 4 height 4
radio input "true"
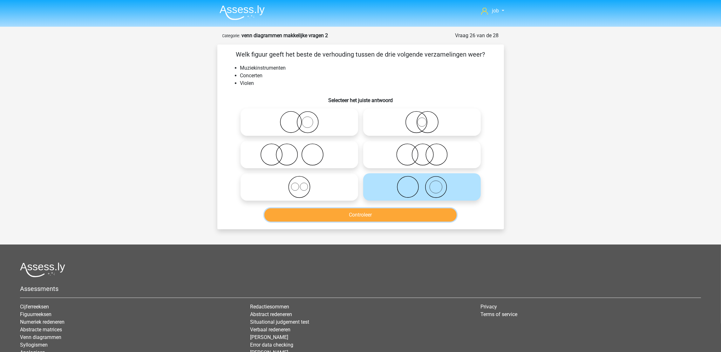
click at [378, 213] on button "Controleer" at bounding box center [360, 214] width 192 height 13
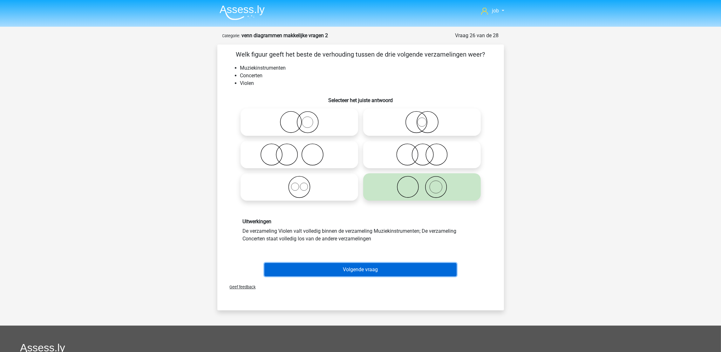
click at [380, 268] on button "Volgende vraag" at bounding box center [360, 269] width 192 height 13
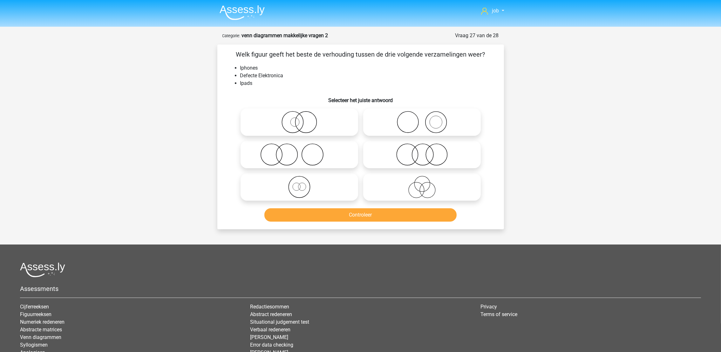
click at [386, 152] on icon at bounding box center [421, 154] width 112 height 22
click at [422, 151] on input "radio" at bounding box center [424, 149] width 4 height 4
radio input "true"
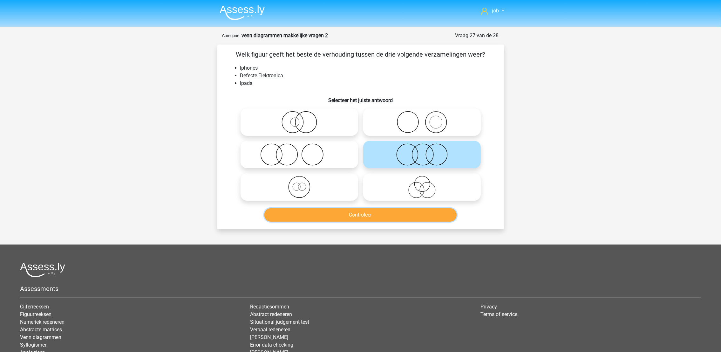
click at [379, 216] on button "Controleer" at bounding box center [360, 214] width 192 height 13
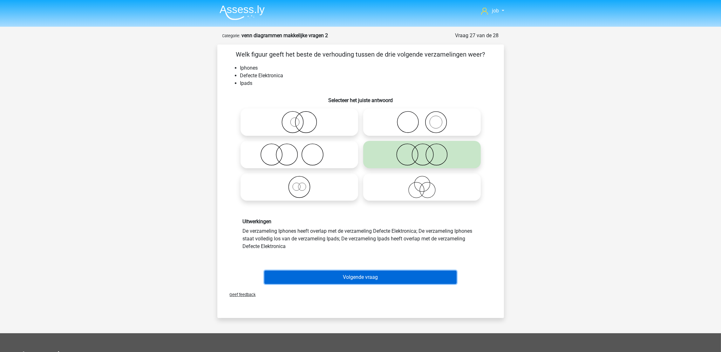
click at [382, 278] on button "Volgende vraag" at bounding box center [360, 276] width 192 height 13
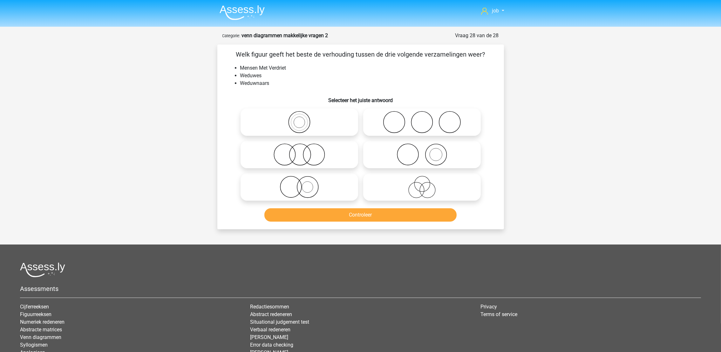
click at [321, 168] on label at bounding box center [298, 154] width 117 height 27
click at [303, 151] on input "radio" at bounding box center [301, 149] width 4 height 4
radio input "true"
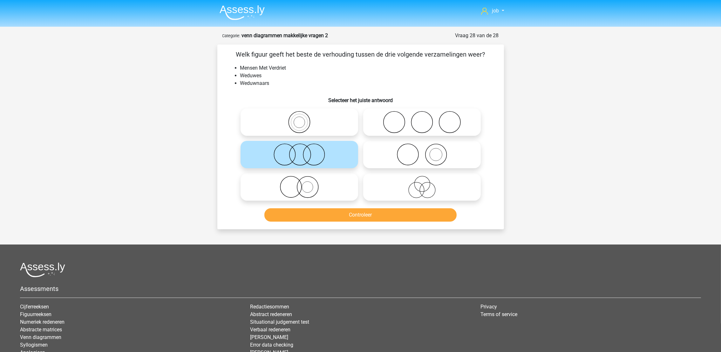
drag, startPoint x: 352, startPoint y: 226, endPoint x: 352, endPoint y: 218, distance: 7.6
click at [352, 223] on div "Welk figuur geeft het beste de verhouding tussen de drie volgende verzamelingen…" at bounding box center [360, 136] width 286 height 184
click at [352, 217] on button "Controleer" at bounding box center [360, 214] width 192 height 13
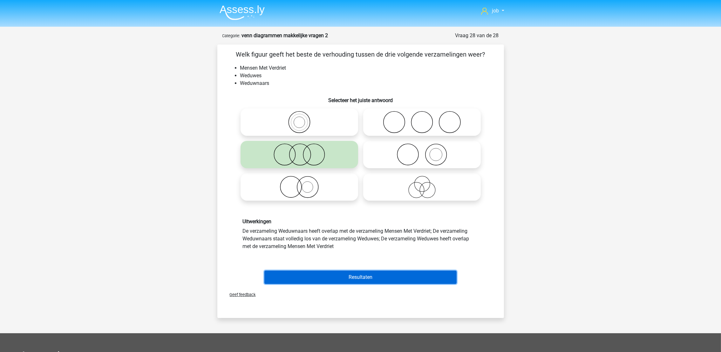
click at [354, 275] on button "Resultaten" at bounding box center [360, 276] width 192 height 13
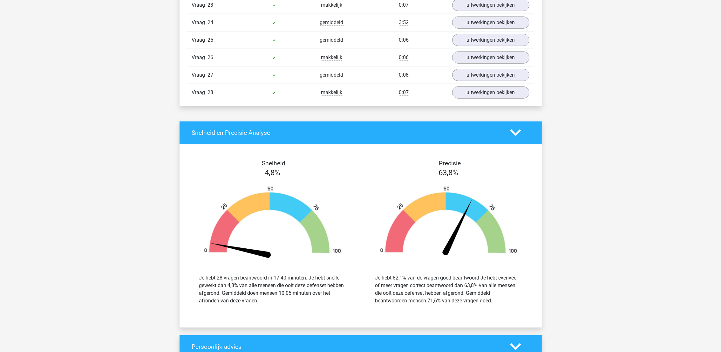
scroll to position [905, 0]
